Goal: Information Seeking & Learning: Learn about a topic

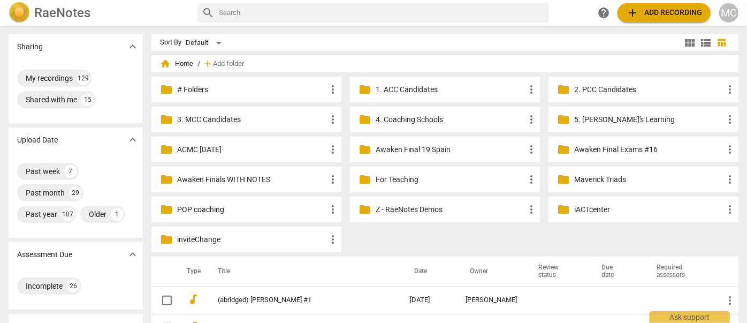
click at [247, 5] on input "text" at bounding box center [382, 12] width 326 height 17
click at [350, 10] on input "text" at bounding box center [382, 12] width 326 height 17
type input "[PERSON_NAME]"
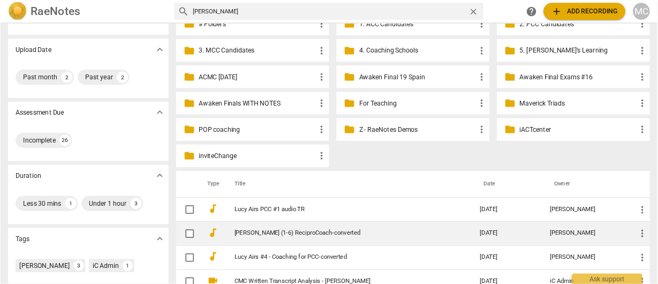
scroll to position [146, 0]
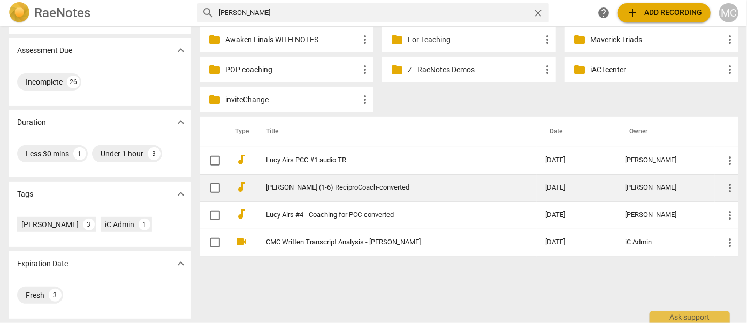
click at [333, 184] on link "[PERSON_NAME] (1-6) ReciproCoach-converted" at bounding box center [386, 188] width 241 height 8
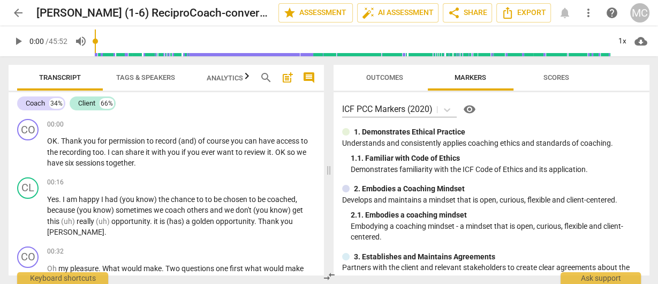
click at [302, 77] on span "comment" at bounding box center [308, 77] width 13 height 13
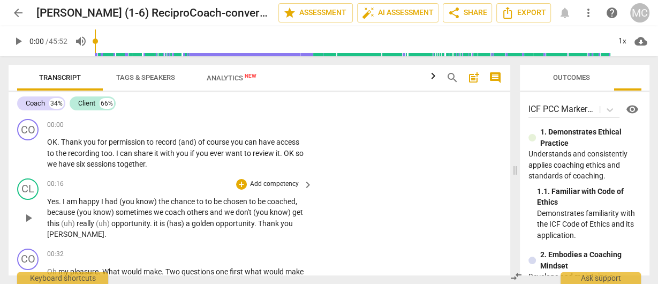
drag, startPoint x: 382, startPoint y: 167, endPoint x: 475, endPoint y: 184, distance: 94.7
click at [514, 189] on span at bounding box center [515, 170] width 6 height 228
click at [519, 13] on span "Export" at bounding box center [523, 12] width 45 height 13
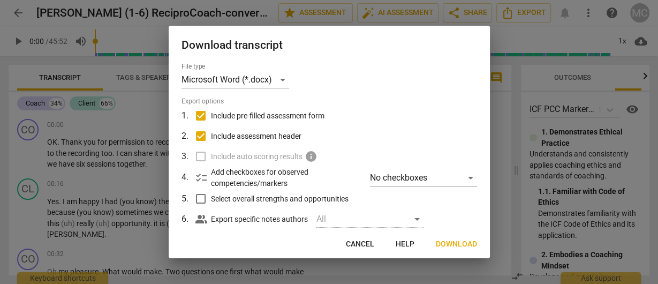
click at [459, 245] on span "Download" at bounding box center [456, 244] width 41 height 11
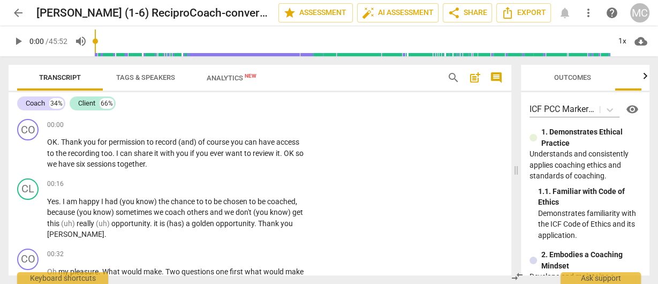
click at [15, 41] on span "play_arrow" at bounding box center [18, 41] width 13 height 13
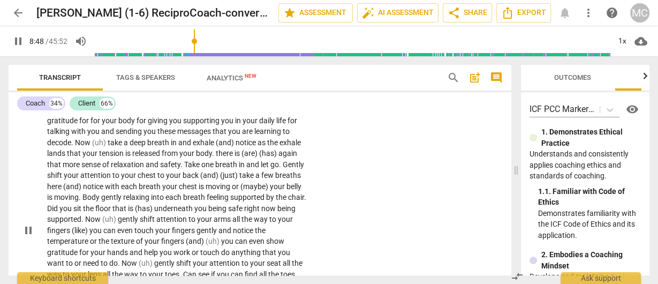
scroll to position [2098, 0]
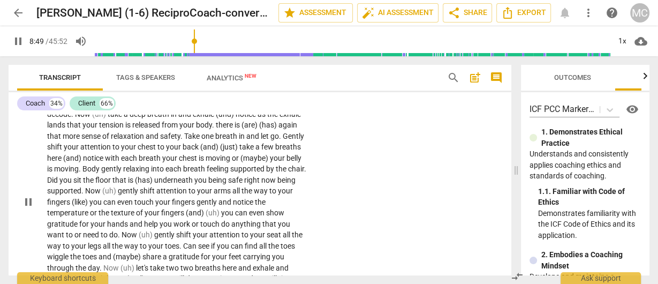
click at [17, 40] on span "pause" at bounding box center [18, 41] width 13 height 13
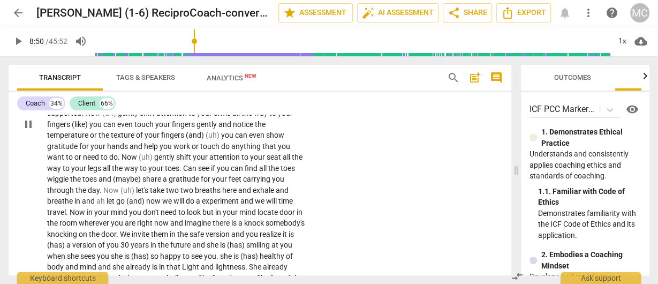
scroll to position [2269, 0]
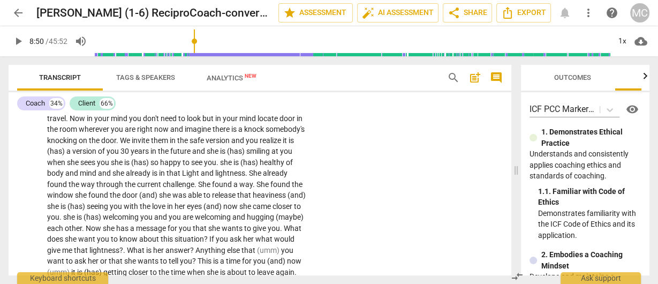
type input "530"
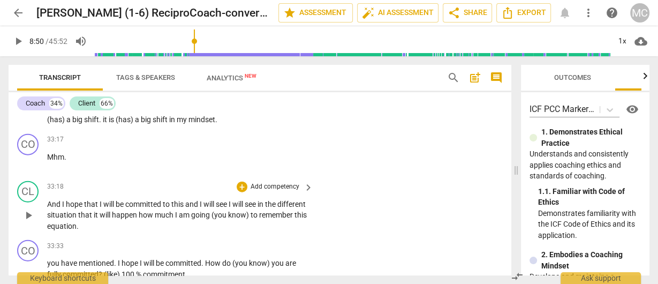
scroll to position [5310, 0]
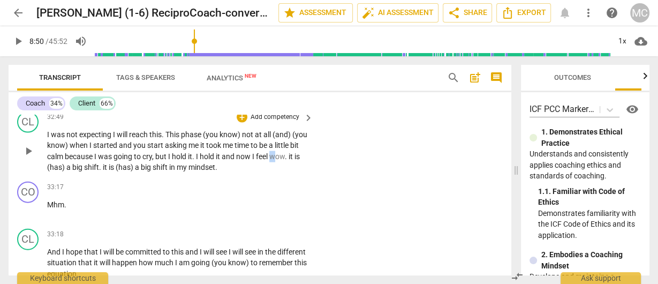
drag, startPoint x: 53, startPoint y: 197, endPoint x: 47, endPoint y: 196, distance: 6.0
click at [269, 161] on span "wow" at bounding box center [277, 156] width 16 height 9
click at [113, 161] on span "was" at bounding box center [106, 156] width 16 height 9
click at [23, 11] on span "arrow_back" at bounding box center [18, 12] width 13 height 13
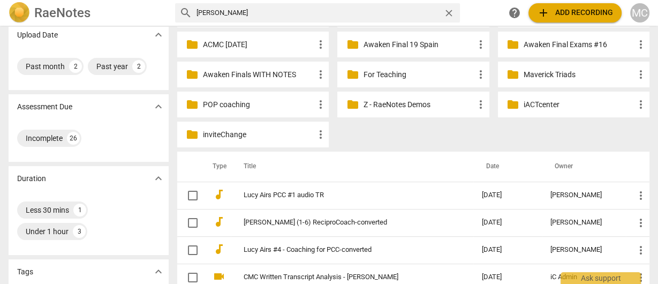
scroll to position [214, 0]
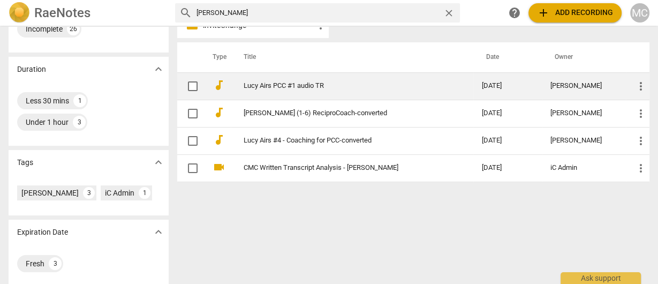
click at [309, 88] on link "Lucy Airs PCC #1 audio TR" at bounding box center [344, 86] width 200 height 8
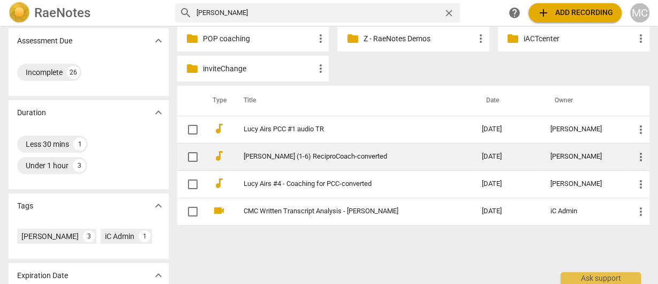
scroll to position [171, 0]
click at [348, 152] on link "[PERSON_NAME] (1-6) ReciproCoach-converted" at bounding box center [344, 156] width 200 height 8
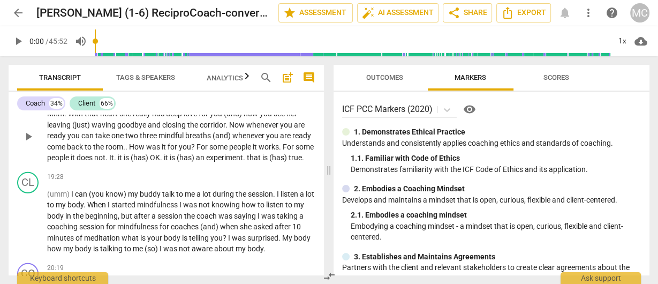
scroll to position [2527, 0]
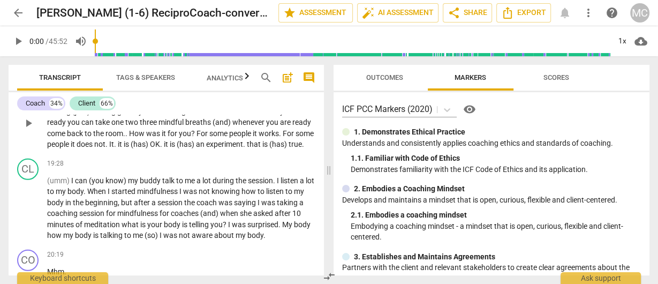
click at [289, 148] on span "true" at bounding box center [295, 144] width 13 height 9
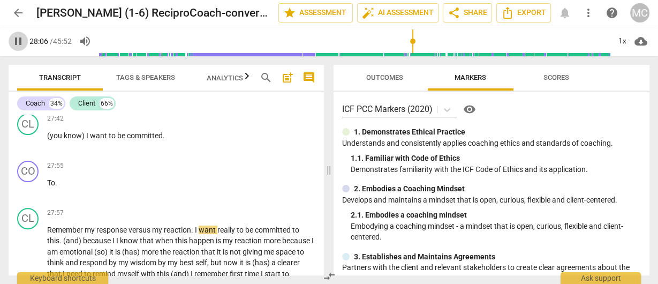
click at [21, 39] on span "pause" at bounding box center [18, 41] width 13 height 13
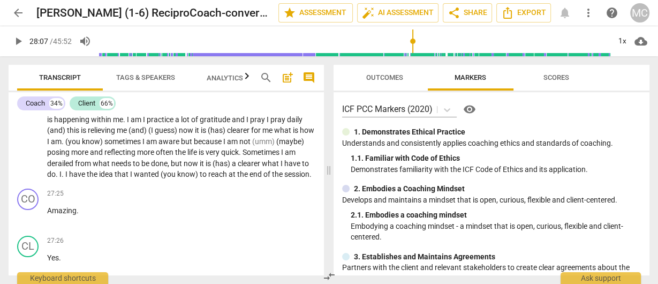
scroll to position [3320, 0]
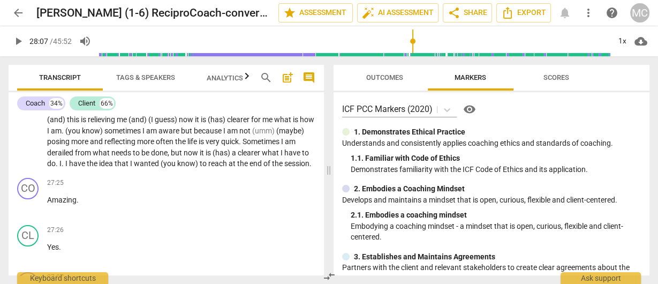
click at [242, 146] on span "Sometimes" at bounding box center [261, 141] width 39 height 9
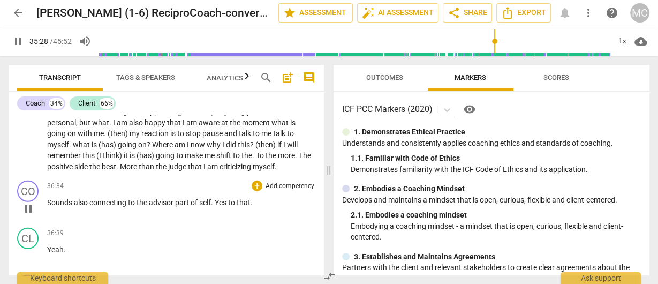
scroll to position [5984, 0]
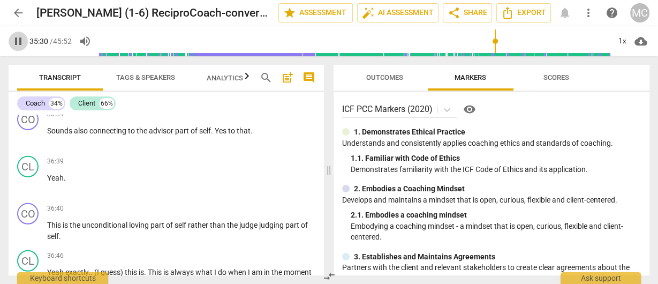
click at [20, 41] on span "pause" at bounding box center [18, 41] width 13 height 13
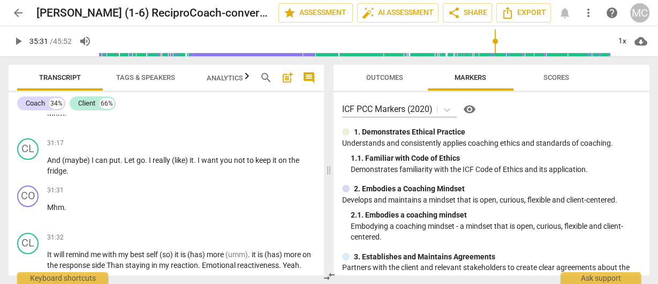
scroll to position [4356, 0]
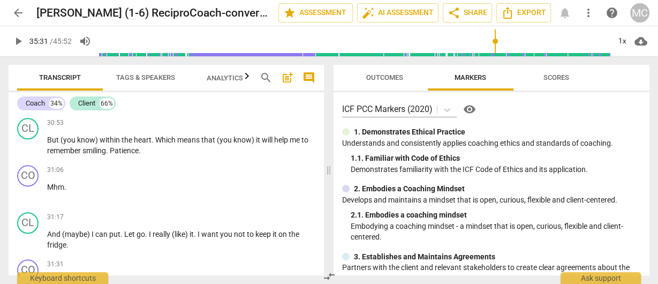
click at [428, 169] on p "Demonstrates familiarity with the ICF Code of Ethics and its application." at bounding box center [496, 169] width 291 height 11
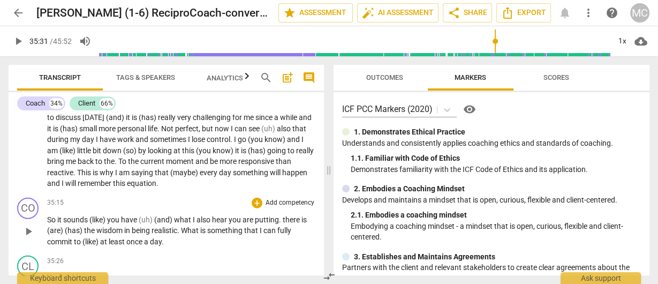
scroll to position [5625, 0]
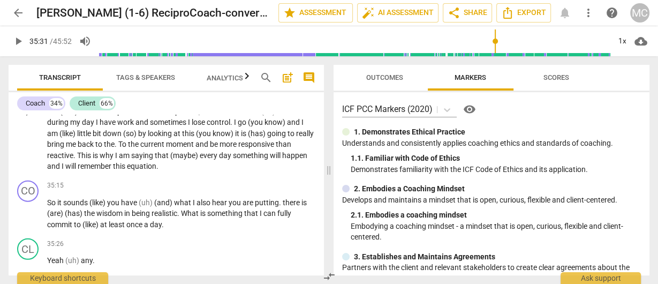
click at [173, 138] on span "looking" at bounding box center [161, 133] width 26 height 9
click at [123, 138] on span "down" at bounding box center [113, 133] width 20 height 9
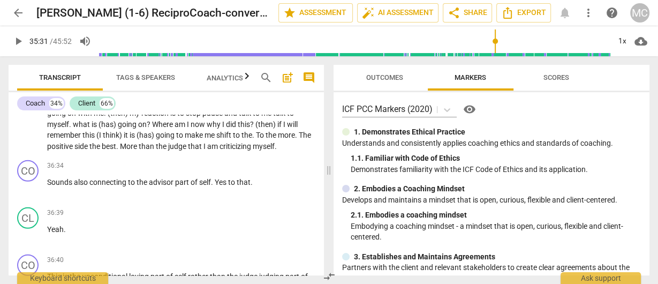
scroll to position [5925, 0]
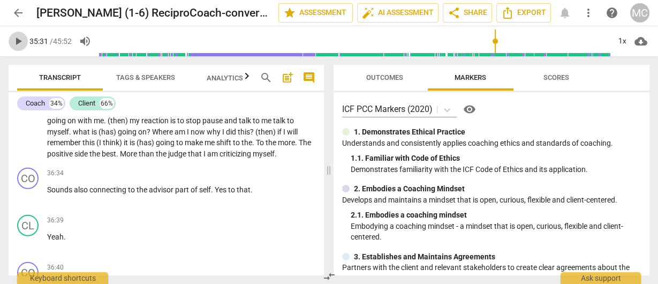
click at [24, 43] on span "play_arrow" at bounding box center [18, 41] width 13 height 13
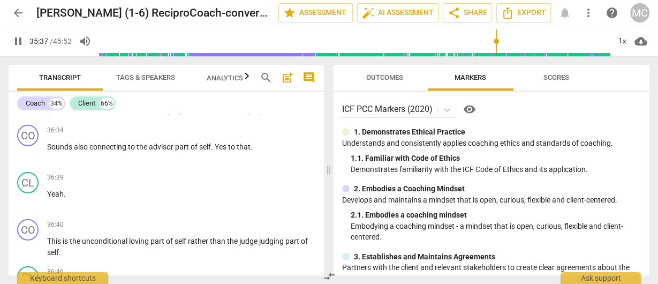
scroll to position [5882, 0]
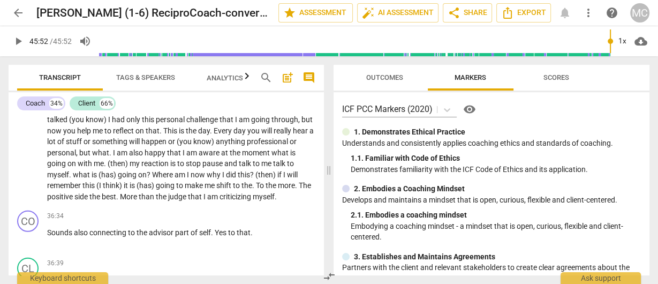
type input "2752"
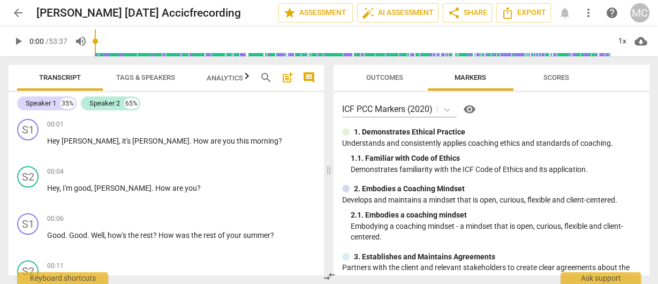
scroll to position [876, 0]
